Goal: Task Accomplishment & Management: Use online tool/utility

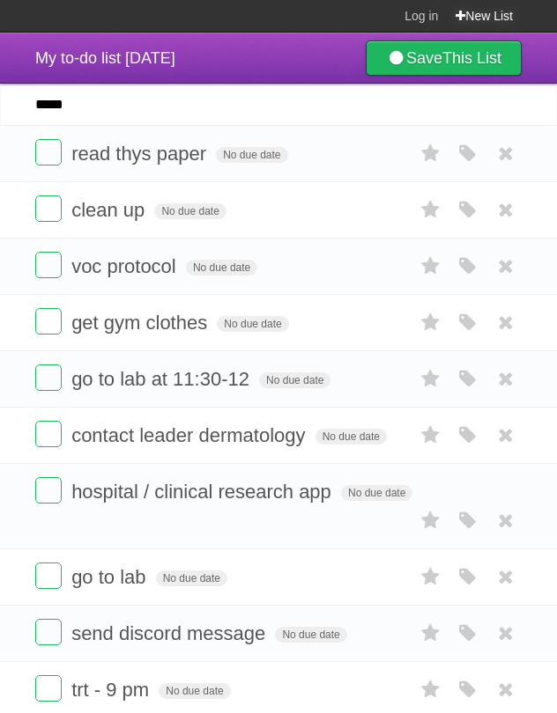
type input "*****"
click at [473, 14] on link "New List" at bounding box center [483, 16] width 57 height 32
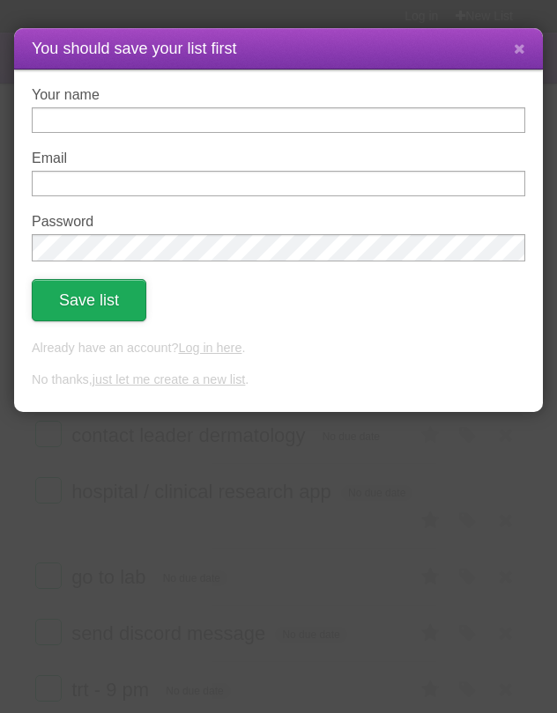
click at [134, 297] on button "Save list" at bounding box center [89, 300] width 114 height 42
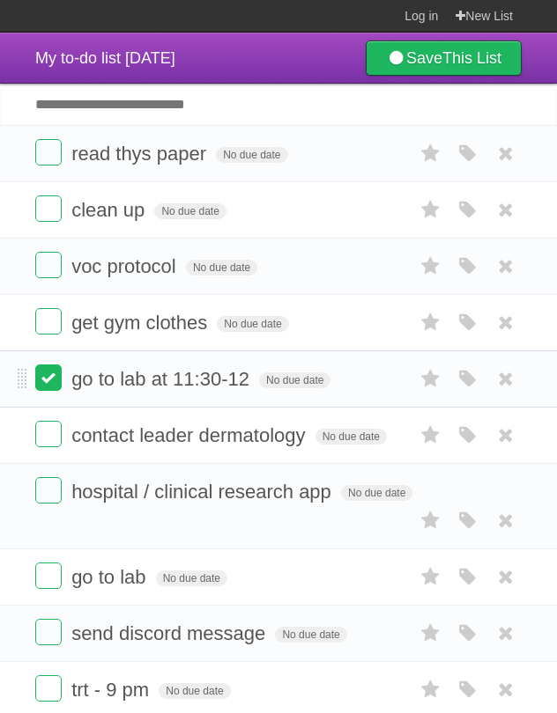
click at [53, 387] on label at bounding box center [48, 378] width 26 height 26
click at [48, 331] on label at bounding box center [48, 321] width 26 height 26
click at [48, 266] on label at bounding box center [48, 265] width 26 height 26
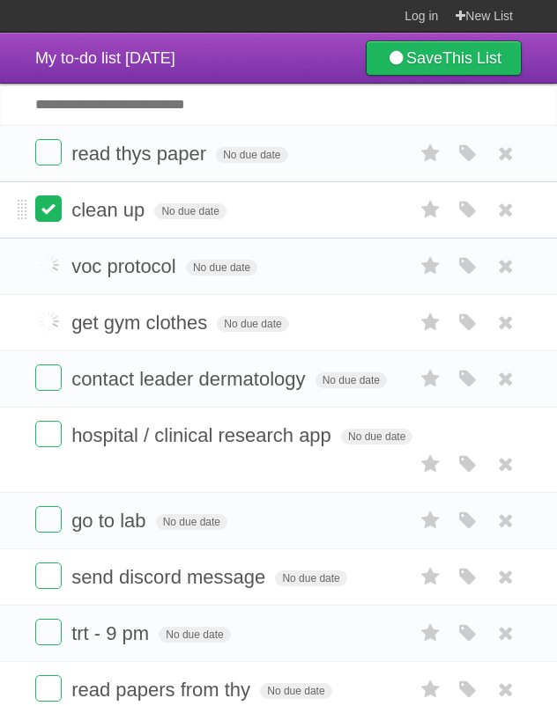
click at [48, 200] on label at bounding box center [48, 208] width 26 height 26
click at [48, 162] on label at bounding box center [48, 152] width 26 height 26
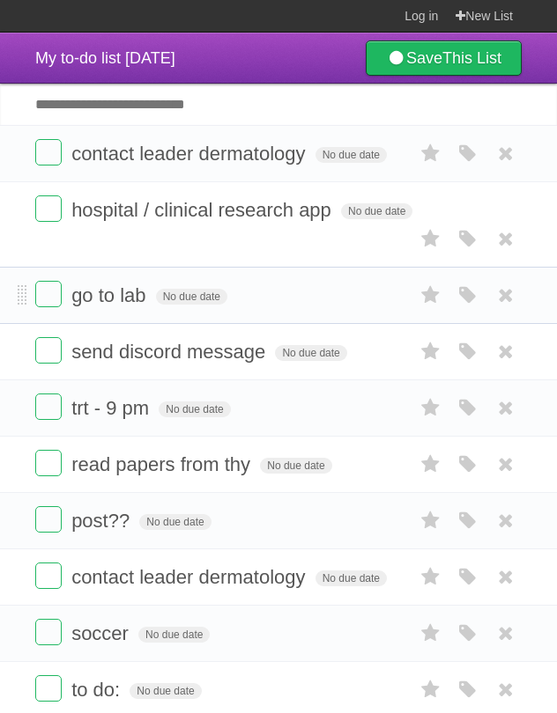
click at [51, 293] on li "go to lab No due date White Red Blue Green Purple Orange" at bounding box center [278, 295] width 557 height 57
click at [55, 281] on label at bounding box center [48, 294] width 26 height 26
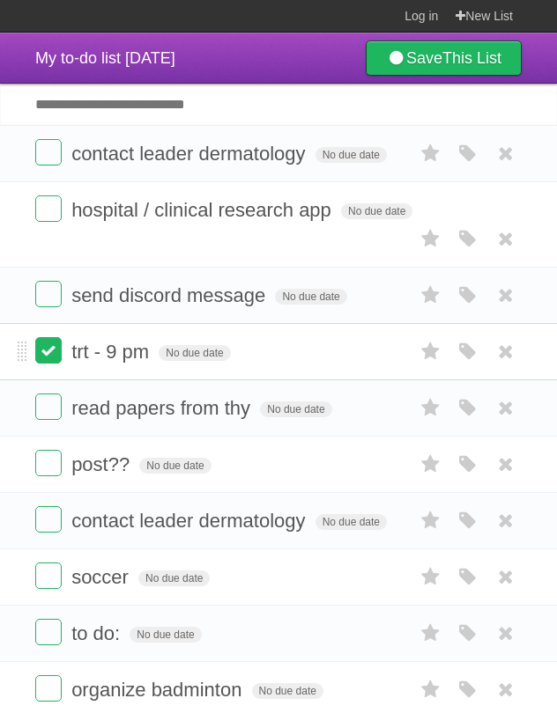
click at [49, 337] on label at bounding box center [48, 350] width 26 height 26
click at [47, 291] on li "send discord message No due date White Red Blue Green Purple Orange" at bounding box center [278, 295] width 557 height 57
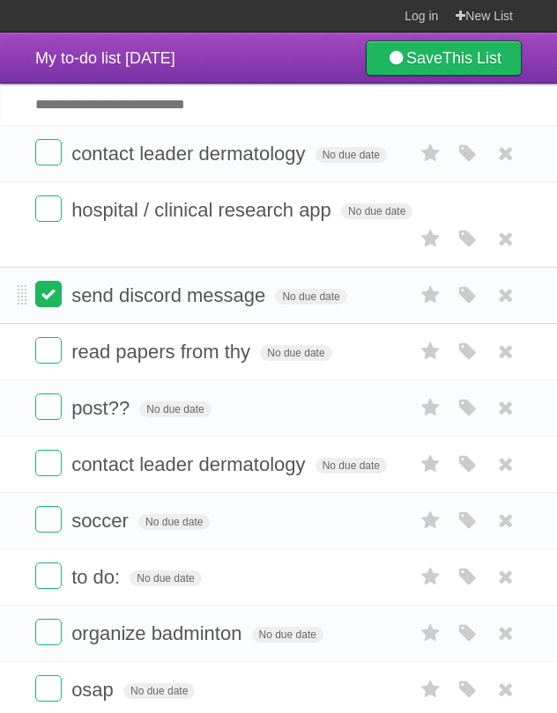
click at [47, 281] on label at bounding box center [48, 294] width 26 height 26
click at [48, 394] on label at bounding box center [48, 407] width 26 height 26
click at [48, 337] on label at bounding box center [48, 350] width 26 height 26
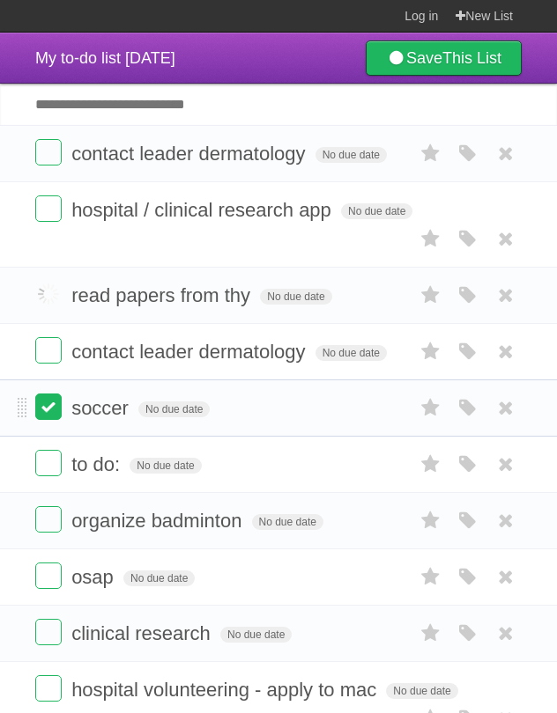
click at [48, 394] on label at bounding box center [48, 407] width 26 height 26
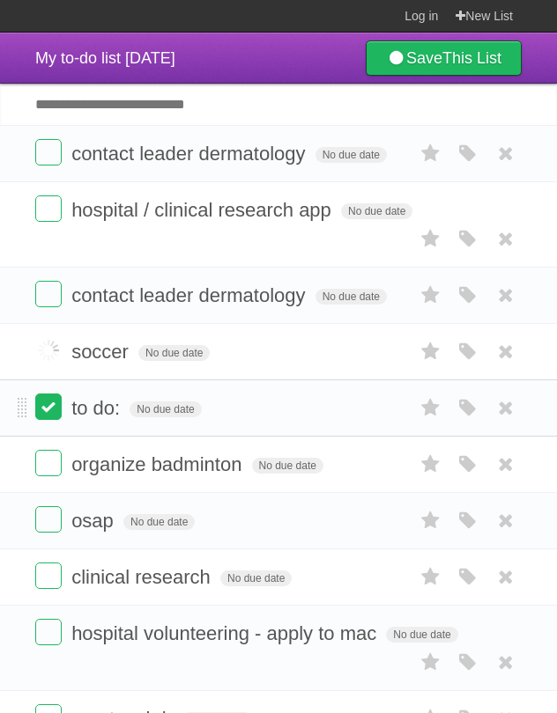
click at [48, 394] on label at bounding box center [48, 407] width 26 height 26
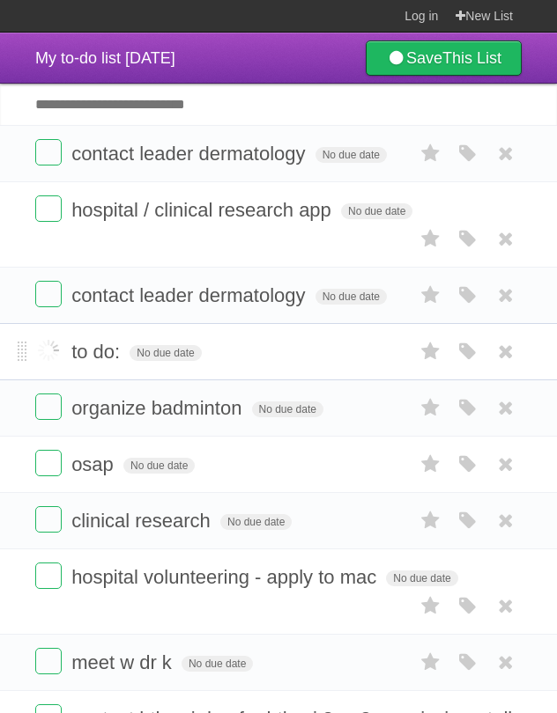
click at [48, 394] on label at bounding box center [48, 407] width 26 height 26
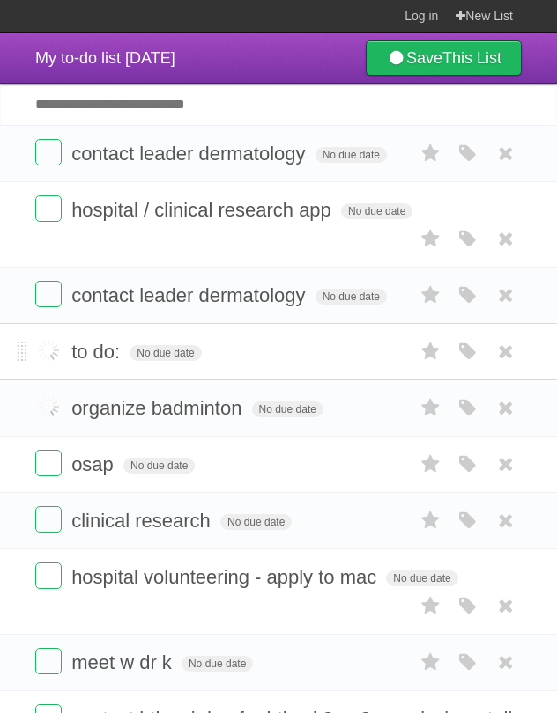
click at [48, 394] on label at bounding box center [48, 407] width 26 height 26
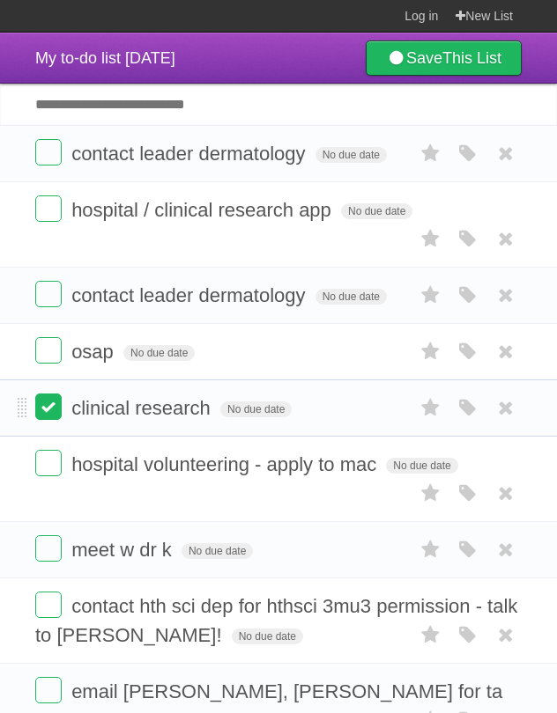
click at [48, 394] on label at bounding box center [48, 407] width 26 height 26
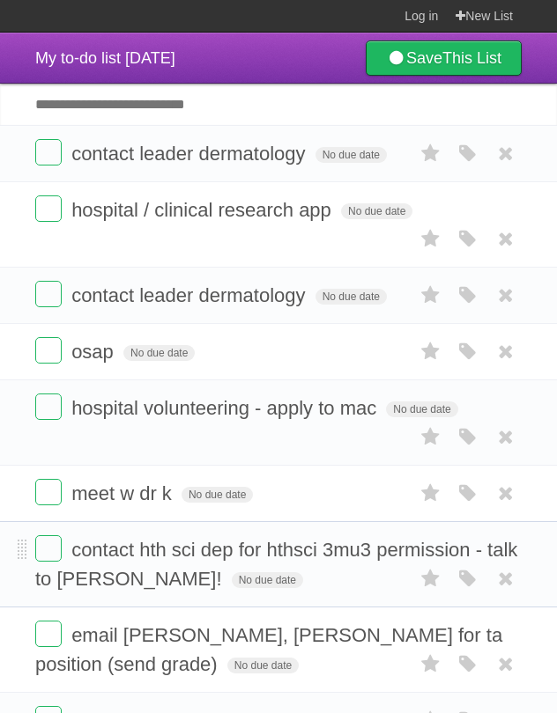
click at [64, 535] on form "contact hth sci dep for hthsci 3mu3 permission - talk to [PERSON_NAME]! No due …" at bounding box center [278, 564] width 486 height 58
click at [48, 538] on label at bounding box center [48, 548] width 26 height 26
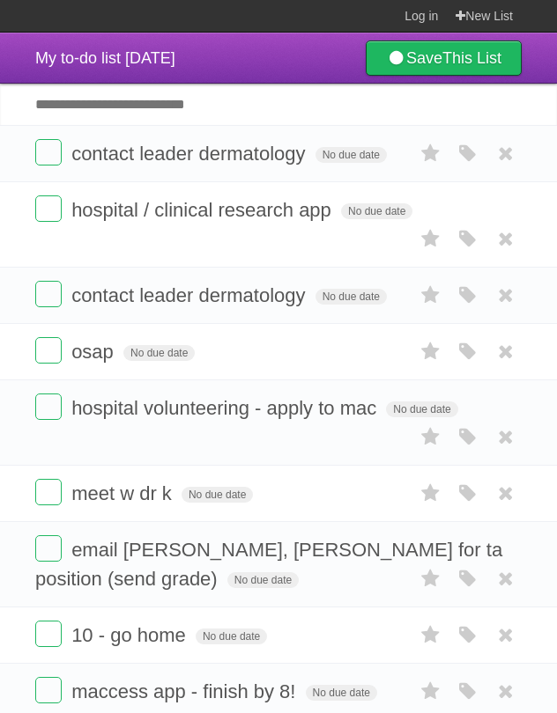
scroll to position [696, 0]
